Goal: Information Seeking & Learning: Learn about a topic

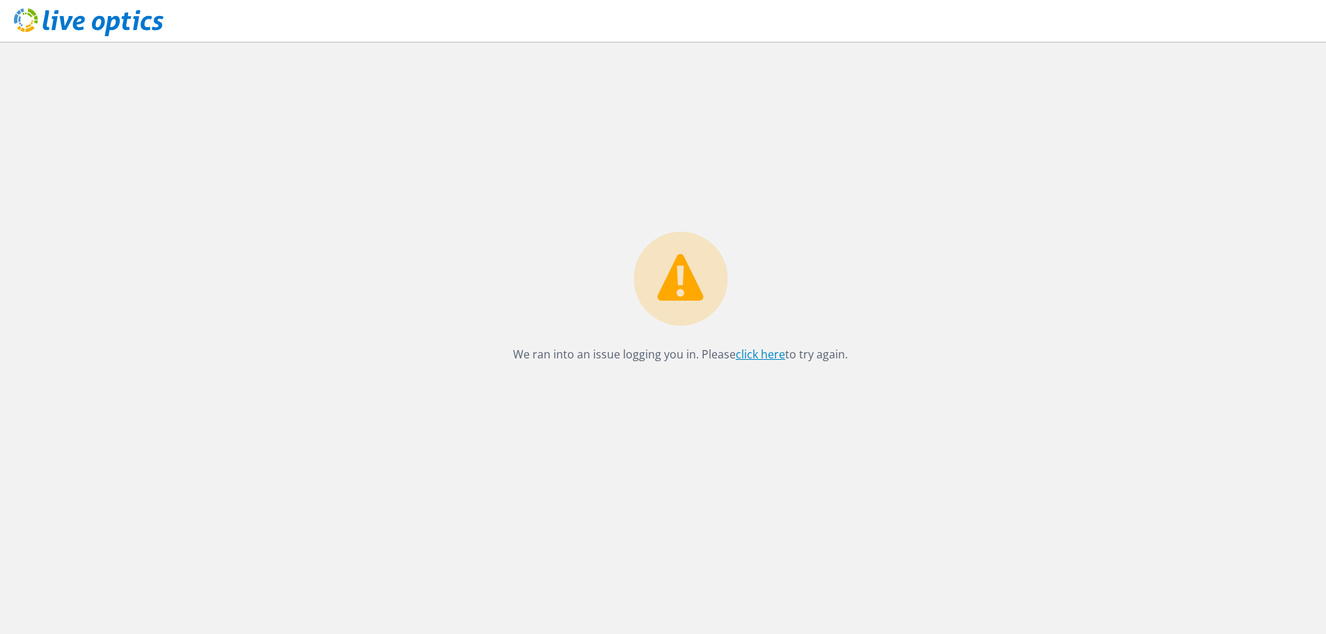
click at [750, 351] on link "click here" at bounding box center [760, 354] width 49 height 15
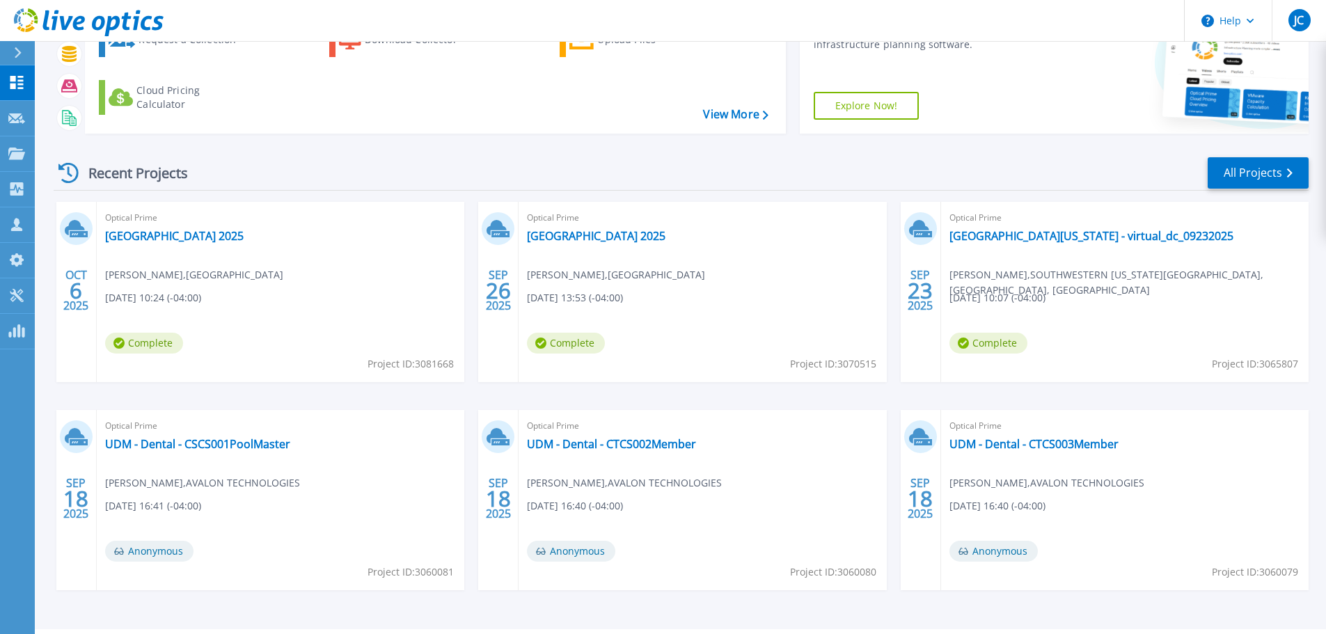
scroll to position [68, 0]
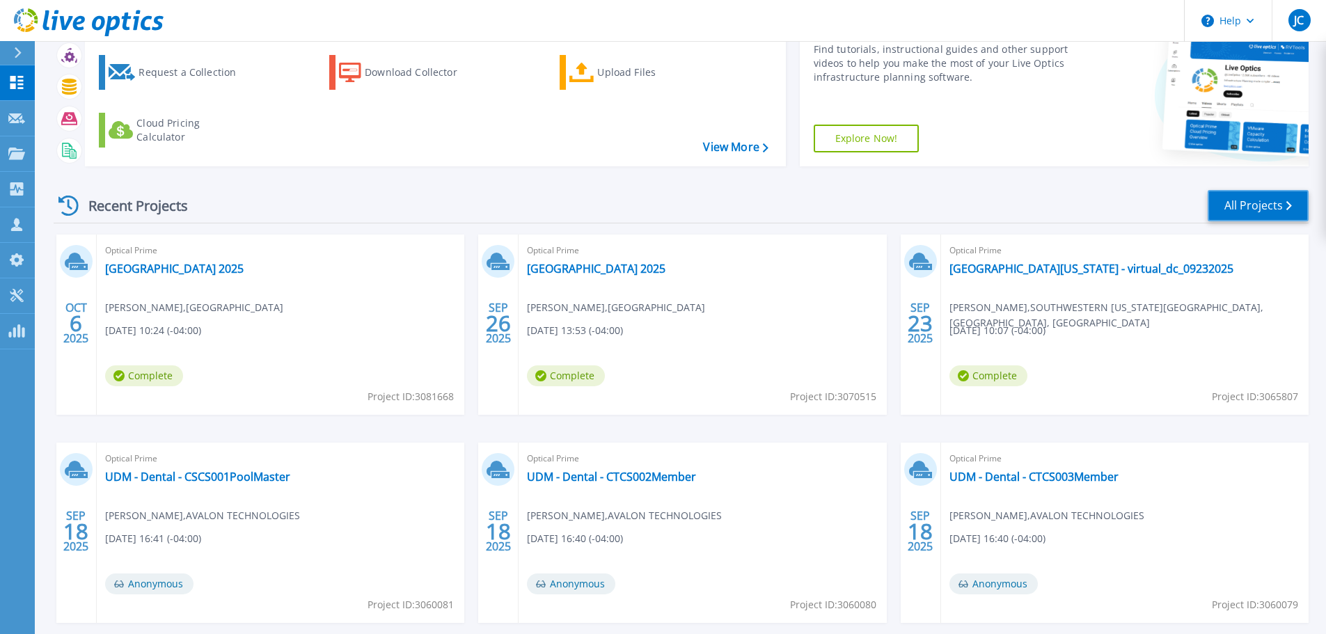
click at [1267, 201] on link "All Projects" at bounding box center [1258, 205] width 101 height 31
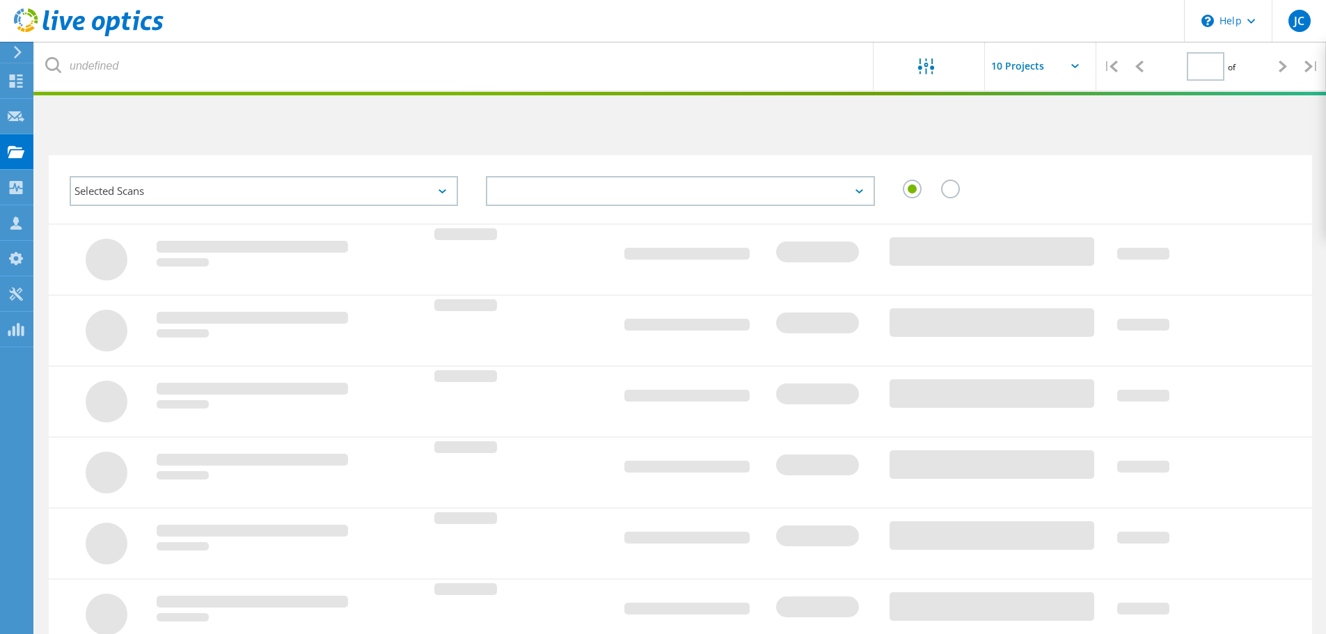
type input "1"
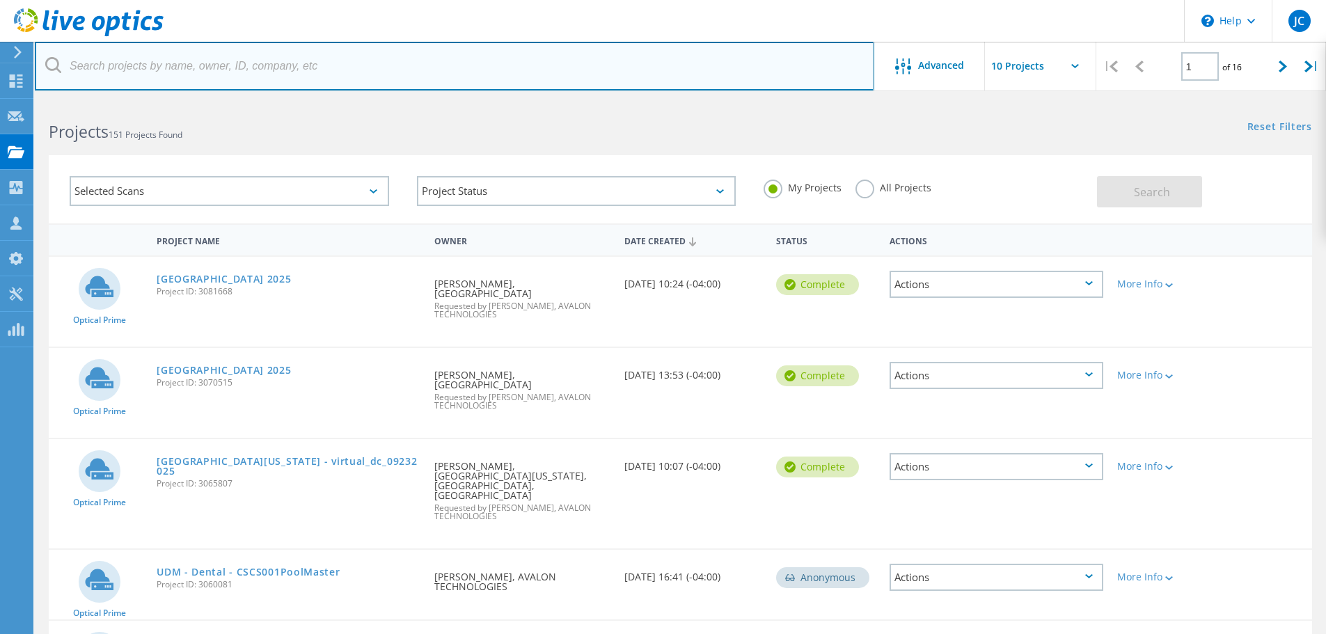
click at [141, 69] on input "text" at bounding box center [454, 66] width 839 height 49
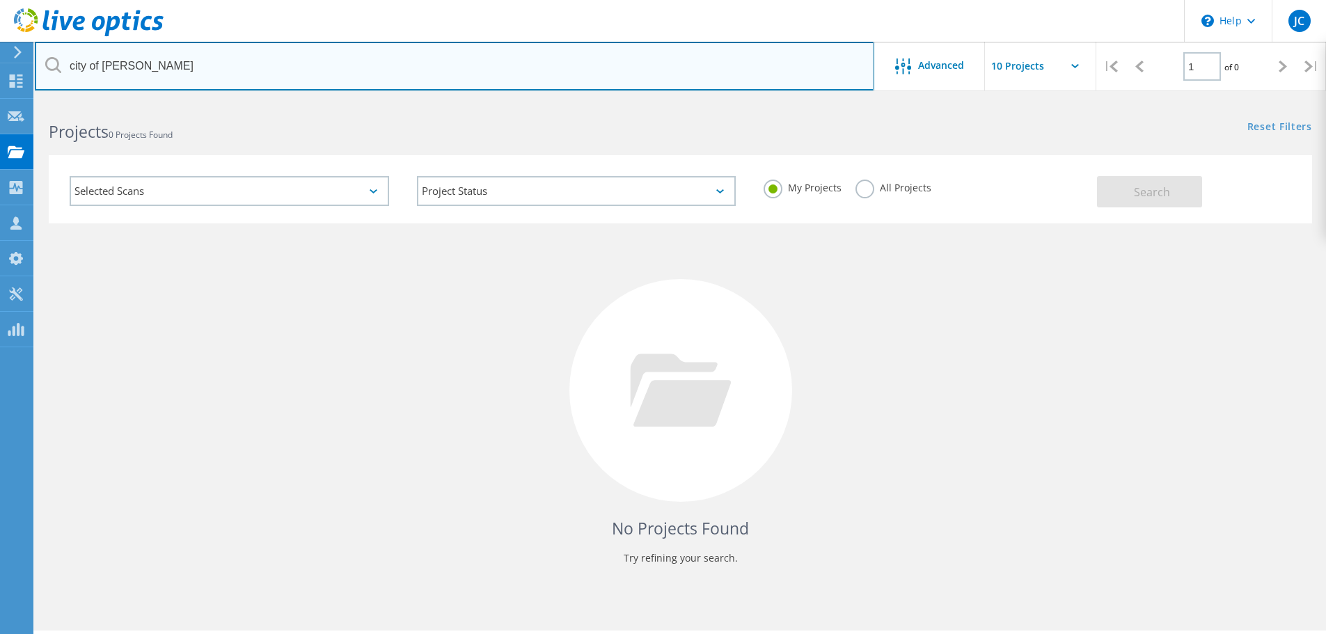
click at [145, 66] on input "city of mason" at bounding box center [454, 66] width 839 height 49
type input "c"
type input "mason"
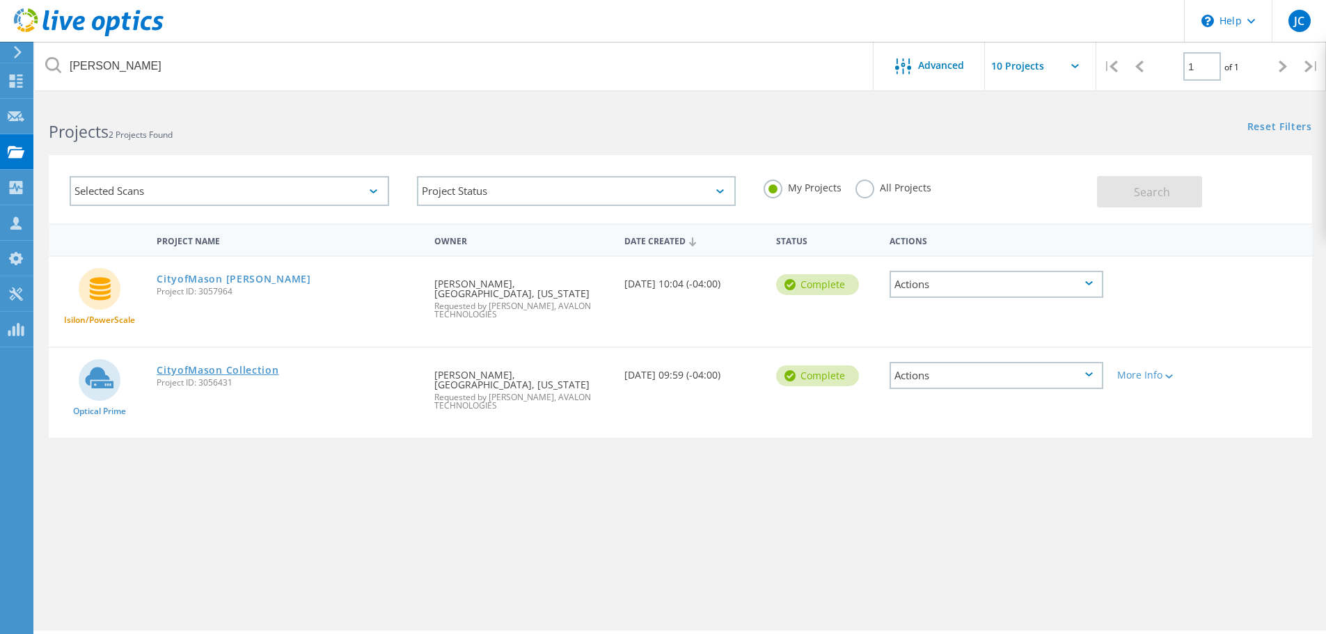
click at [232, 365] on link "CityofMason Collection" at bounding box center [218, 370] width 122 height 10
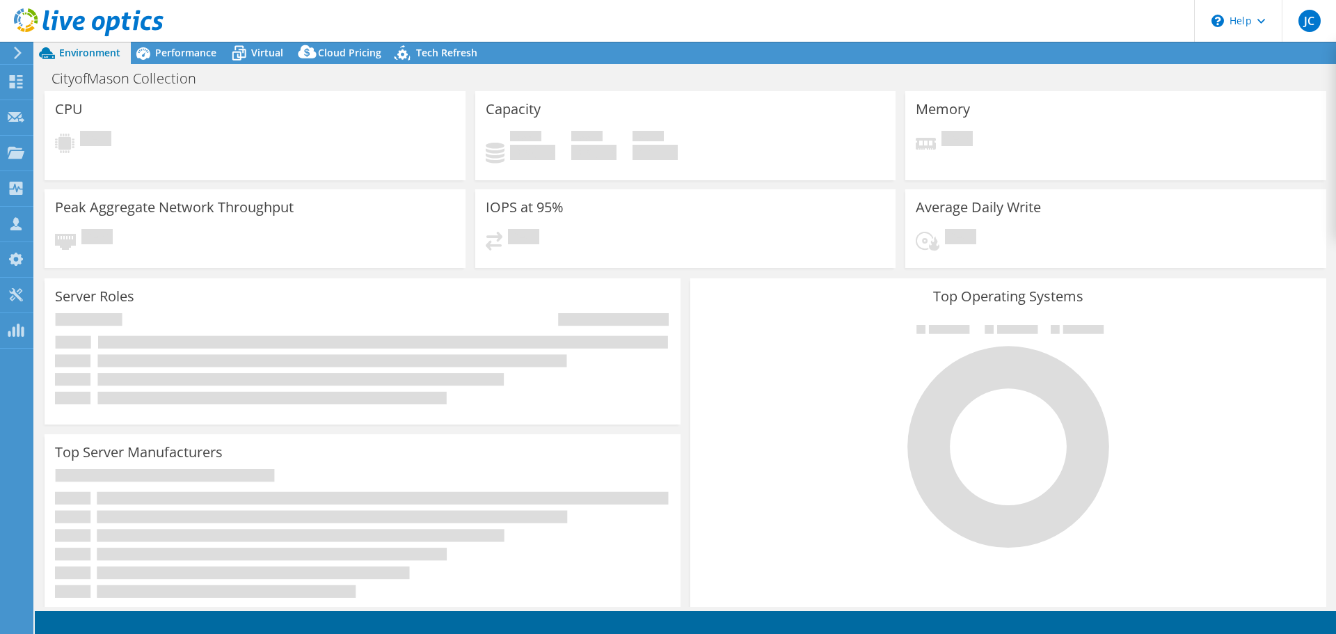
select select "USD"
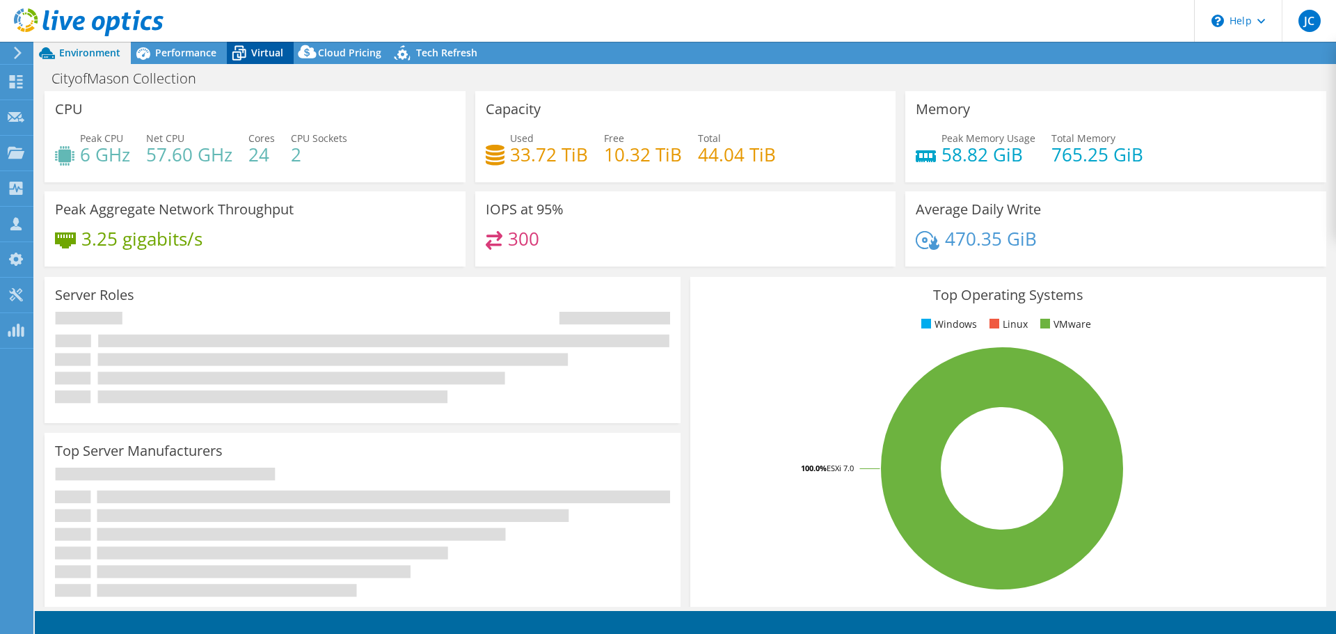
click at [273, 56] on span "Virtual" at bounding box center [267, 52] width 32 height 13
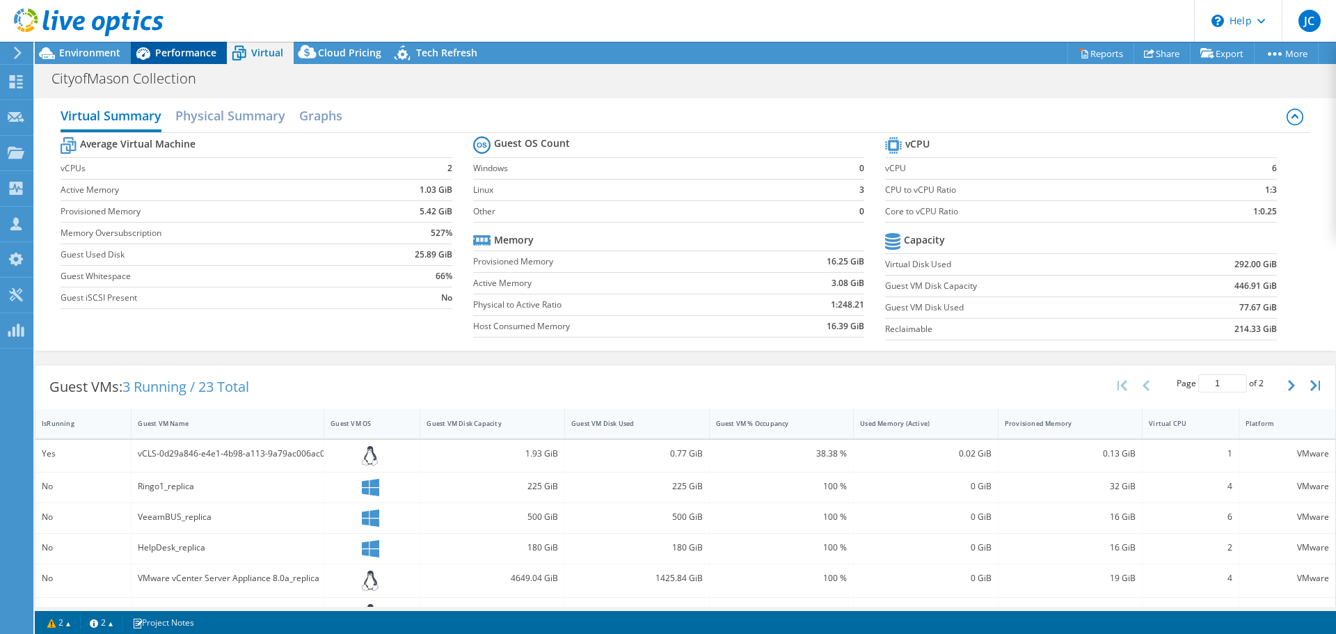
click at [168, 47] on span "Performance" at bounding box center [185, 52] width 61 height 13
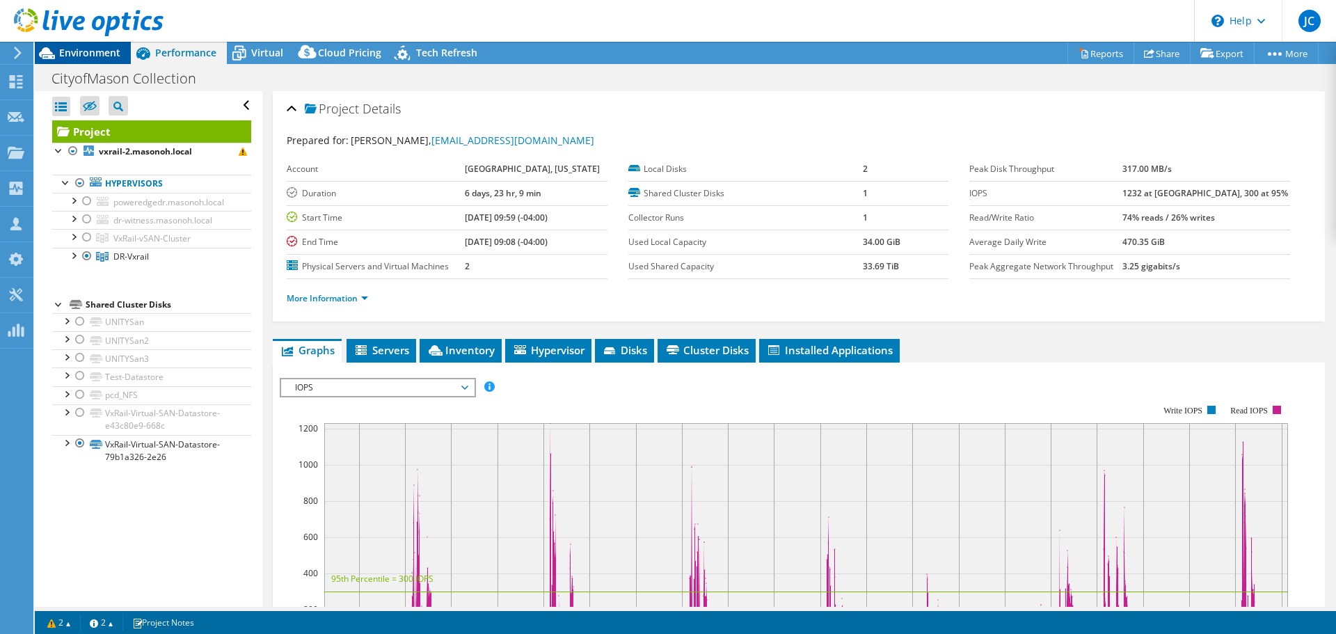
click at [106, 51] on span "Environment" at bounding box center [89, 52] width 61 height 13
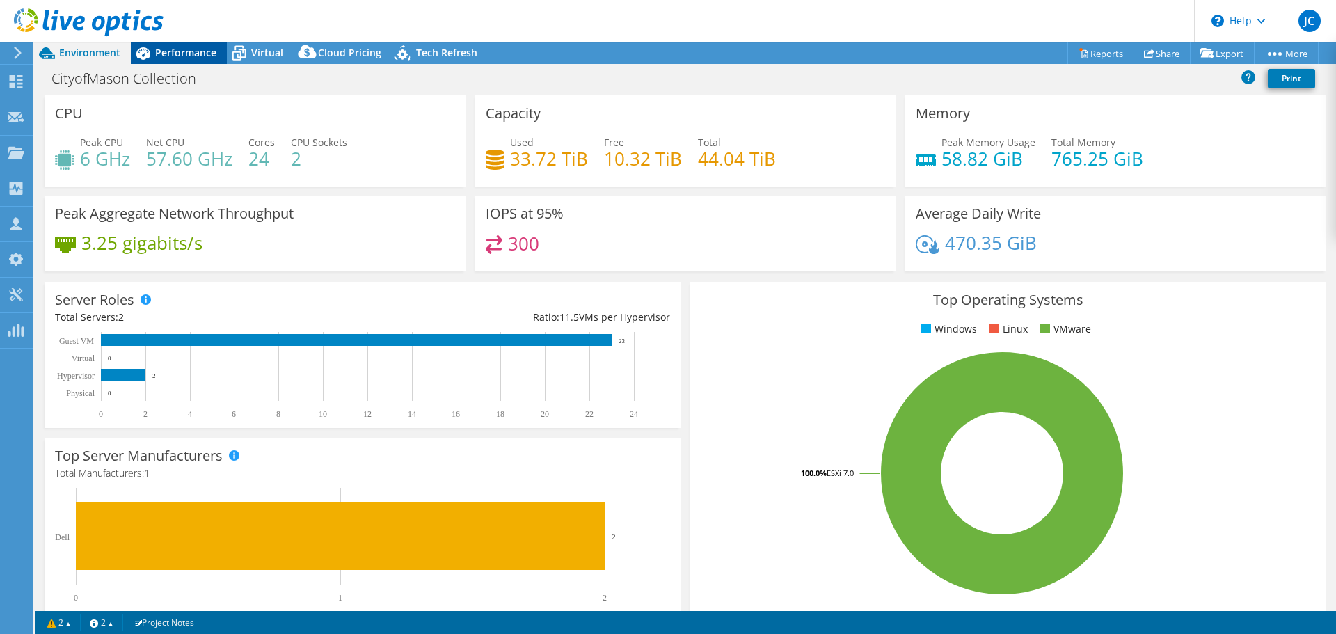
click at [193, 56] on span "Performance" at bounding box center [185, 52] width 61 height 13
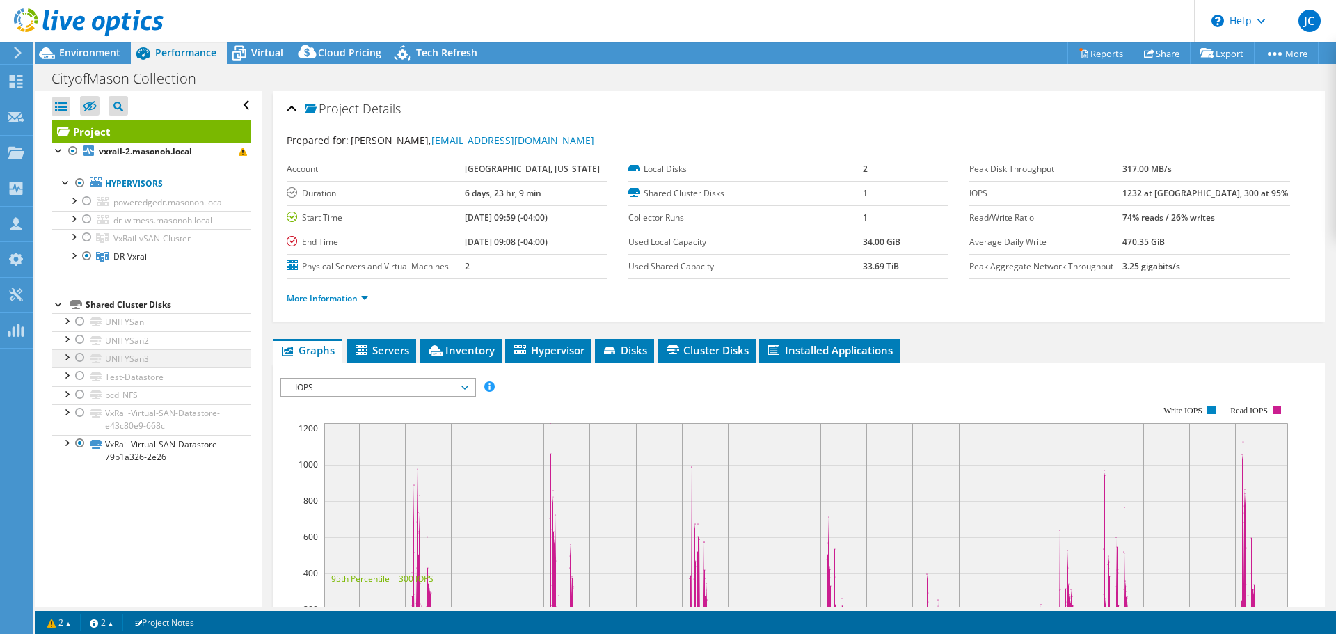
click at [77, 358] on div at bounding box center [80, 357] width 14 height 17
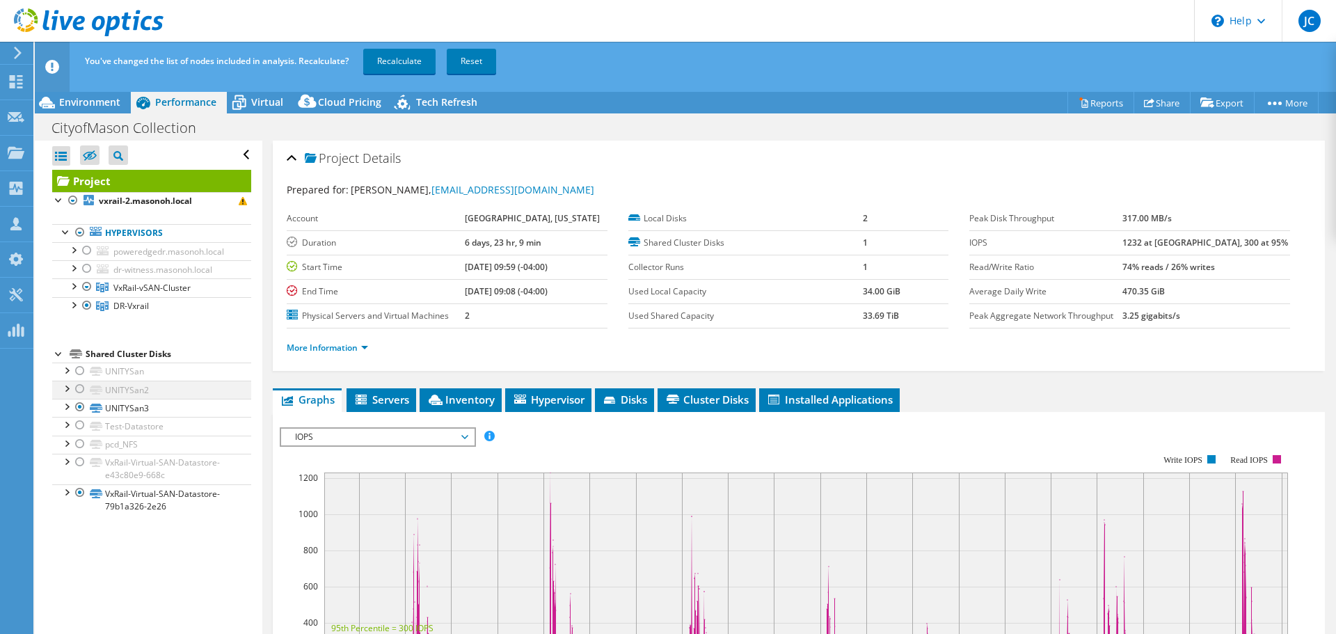
click at [81, 388] on div at bounding box center [80, 389] width 14 height 17
click at [81, 372] on div at bounding box center [80, 371] width 14 height 17
click at [115, 409] on link "UNITYSan3" at bounding box center [151, 408] width 199 height 18
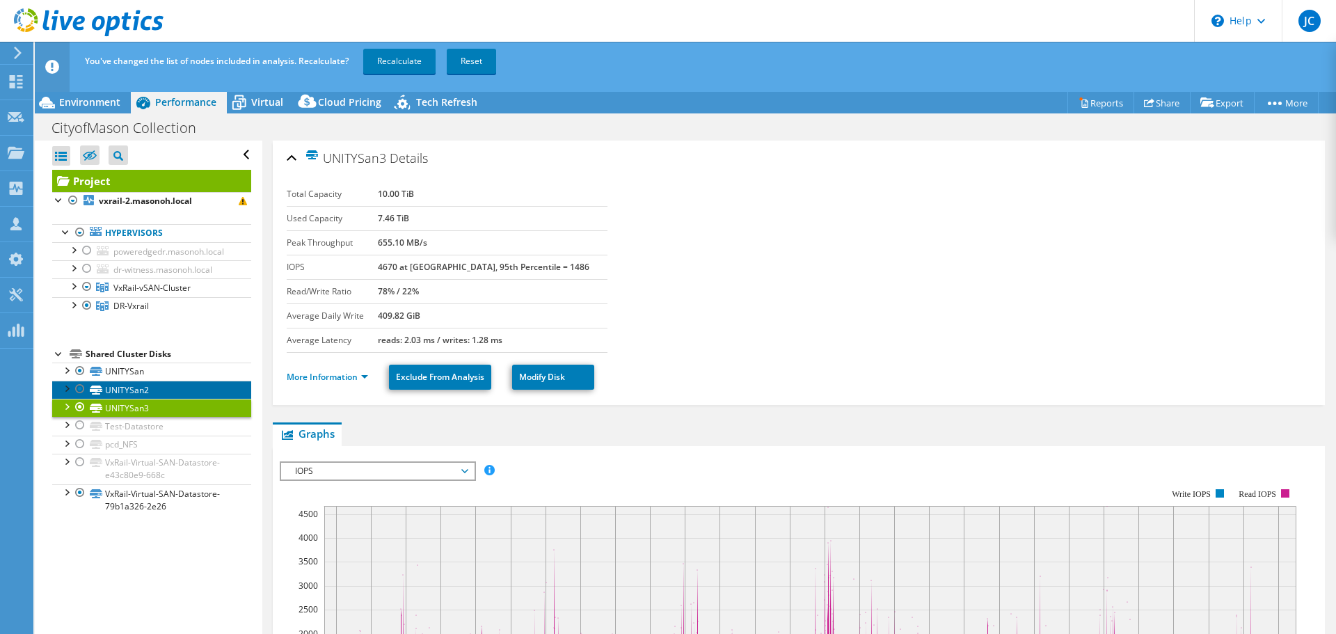
click at [118, 391] on link "UNITYSan2" at bounding box center [151, 390] width 199 height 18
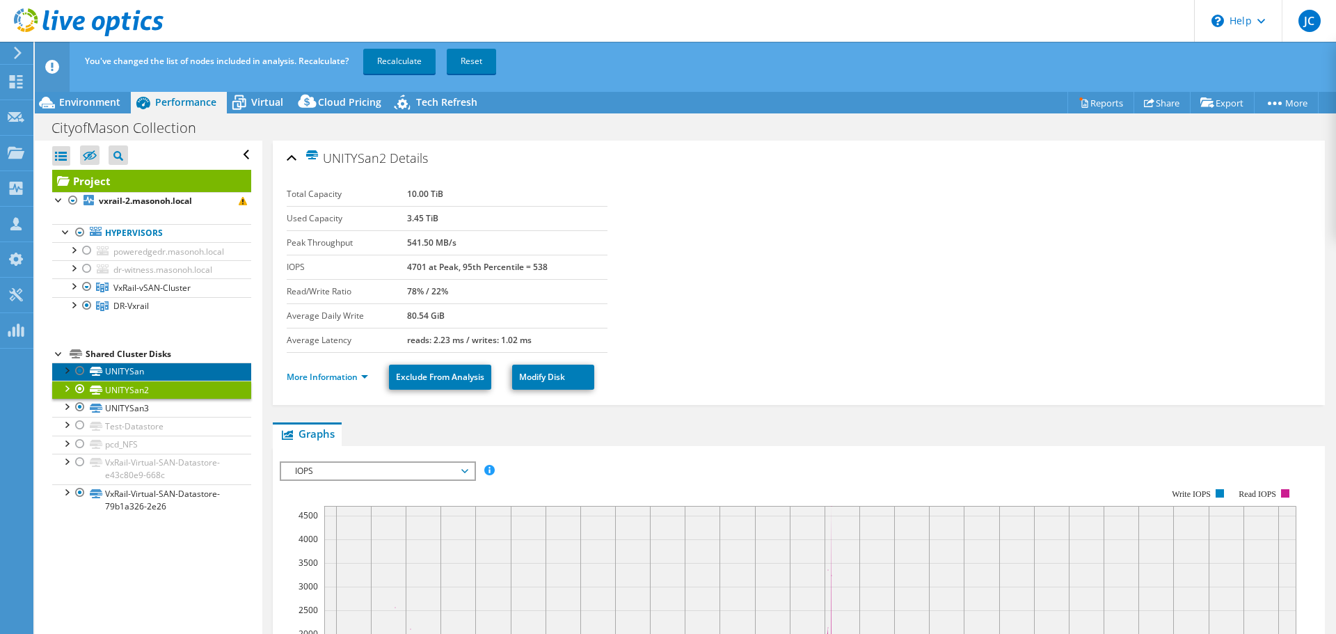
click at [127, 371] on link "UNITYSan" at bounding box center [151, 372] width 199 height 18
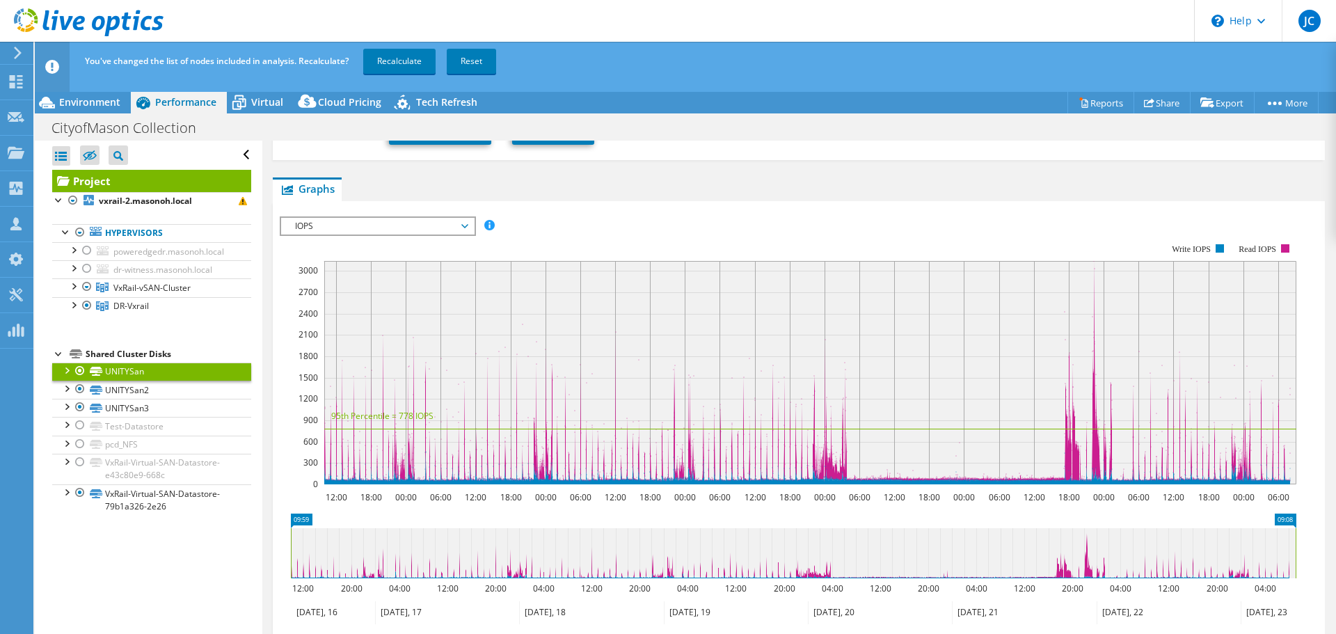
scroll to position [278, 0]
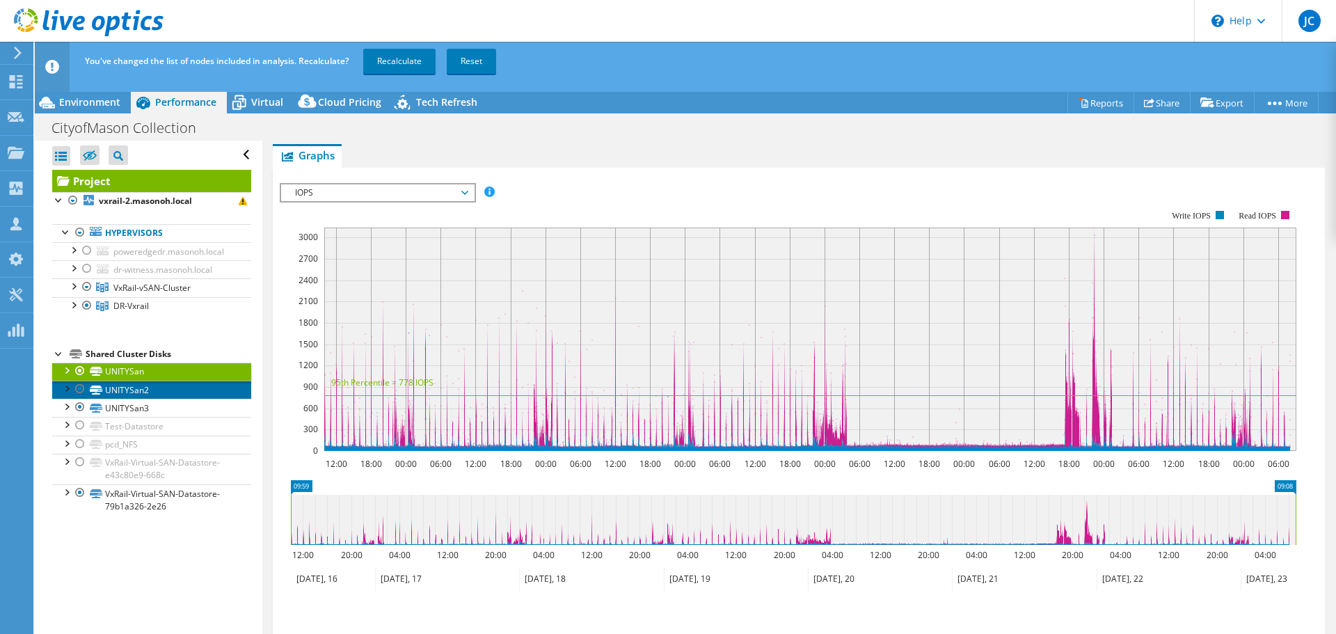
click at [141, 390] on link "UNITYSan2" at bounding box center [151, 390] width 199 height 18
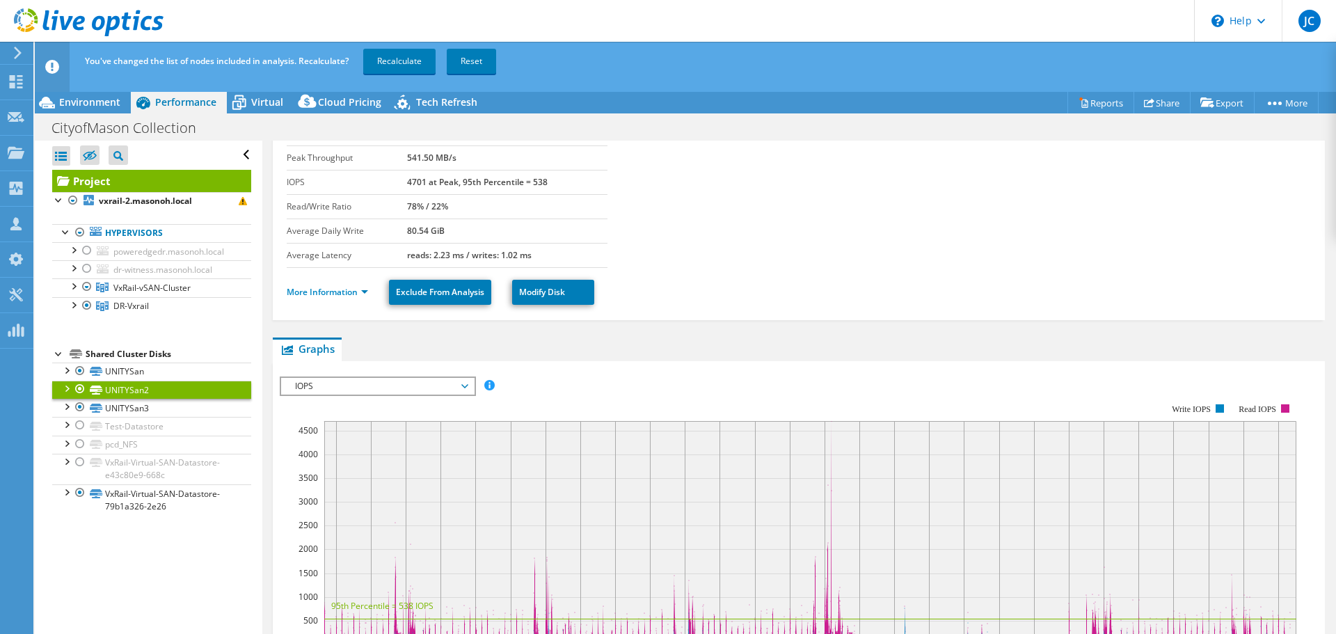
scroll to position [70, 0]
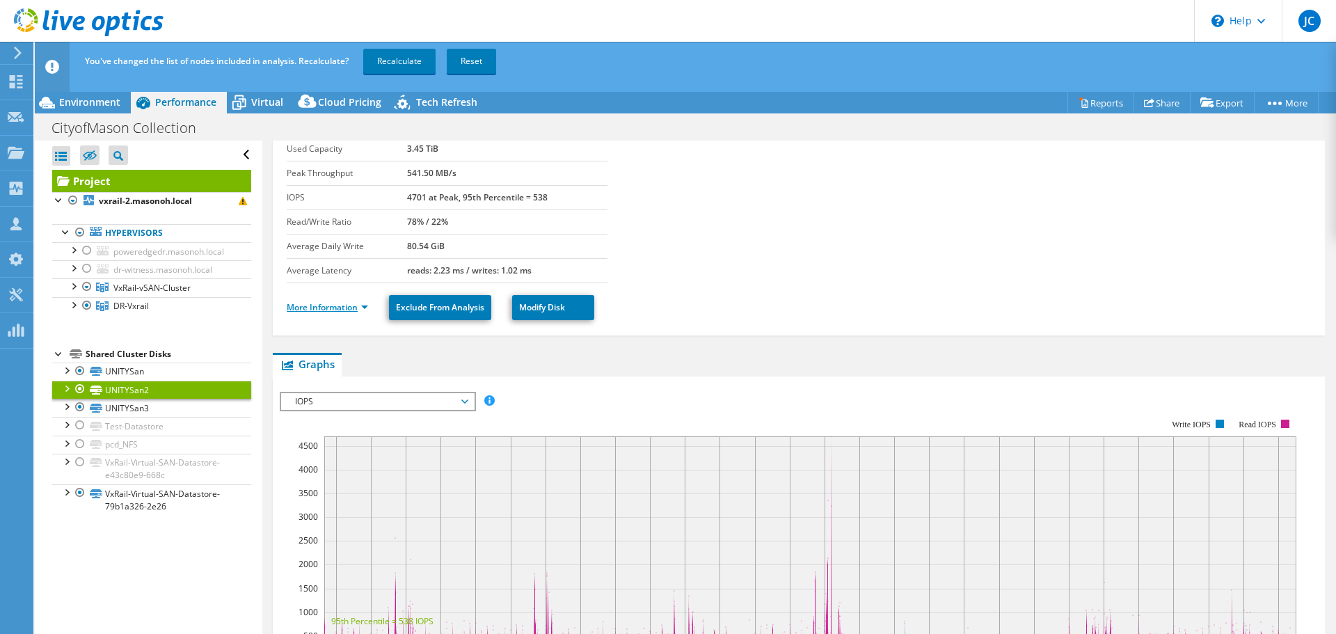
click at [322, 305] on link "More Information" at bounding box center [327, 307] width 81 height 12
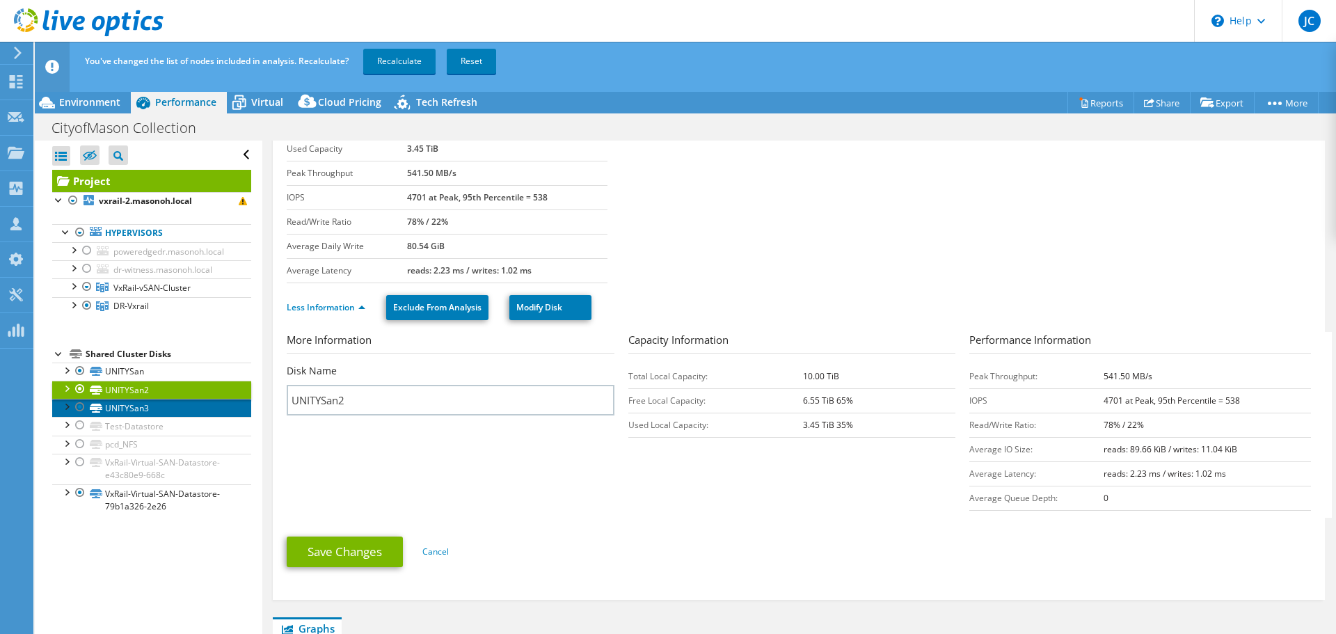
click at [138, 411] on link "UNITYSan3" at bounding box center [151, 408] width 199 height 18
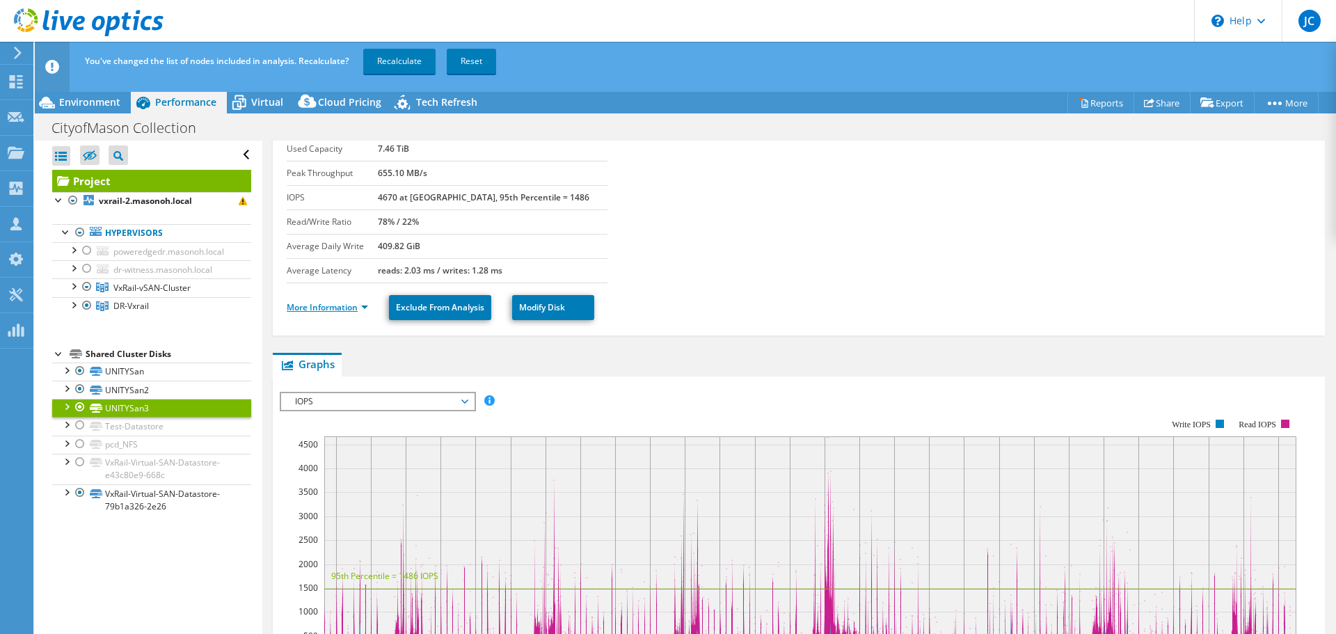
click at [332, 304] on link "More Information" at bounding box center [327, 307] width 81 height 12
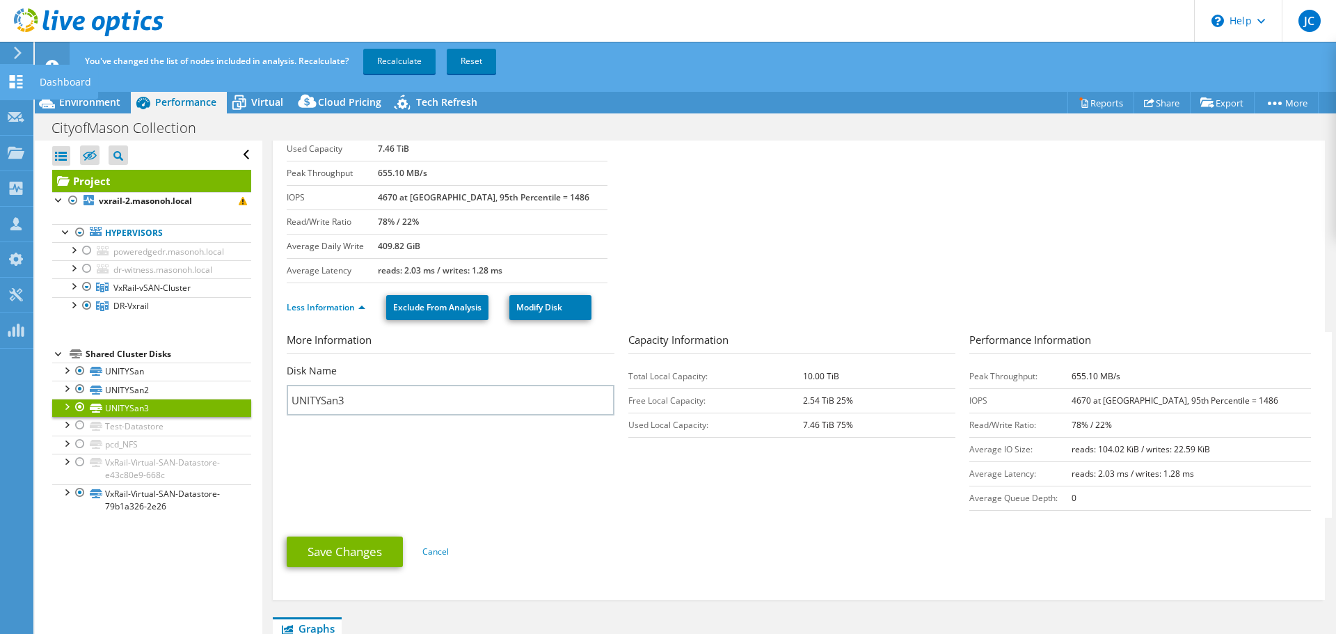
click at [13, 84] on use at bounding box center [16, 81] width 13 height 13
